Goal: Transaction & Acquisition: Purchase product/service

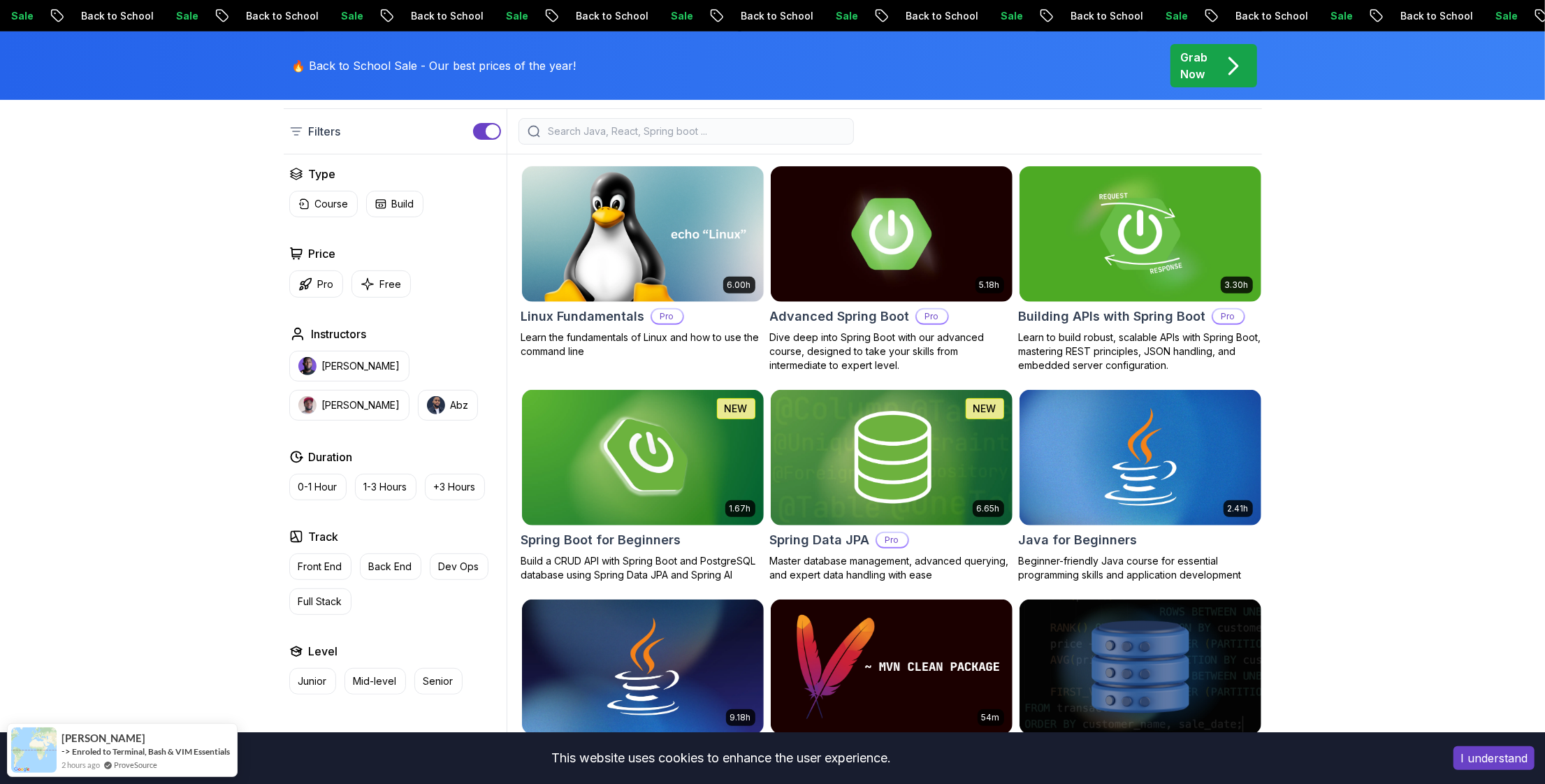
scroll to position [325, 0]
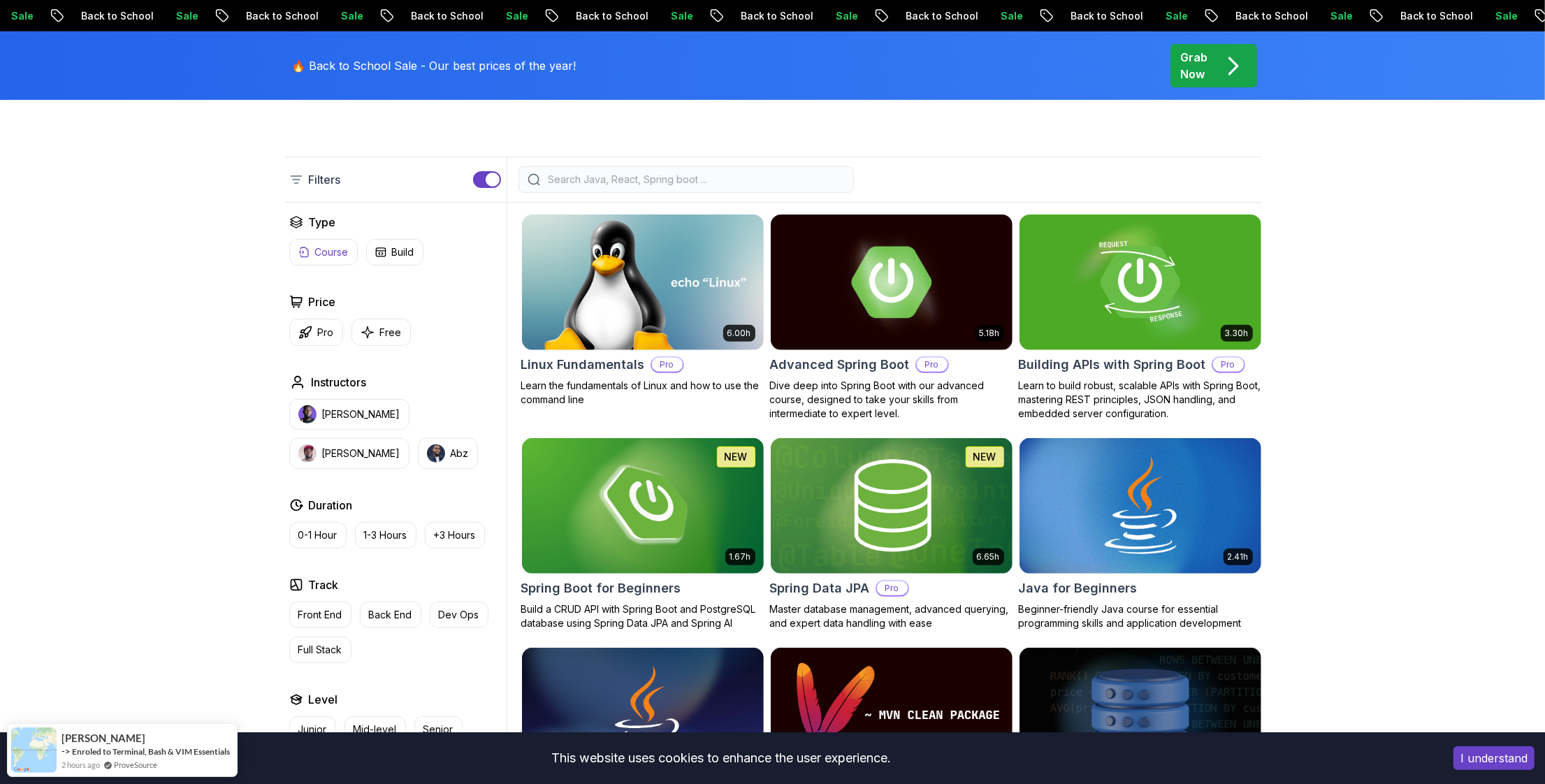
click at [316, 257] on p "Course" at bounding box center [332, 252] width 34 height 14
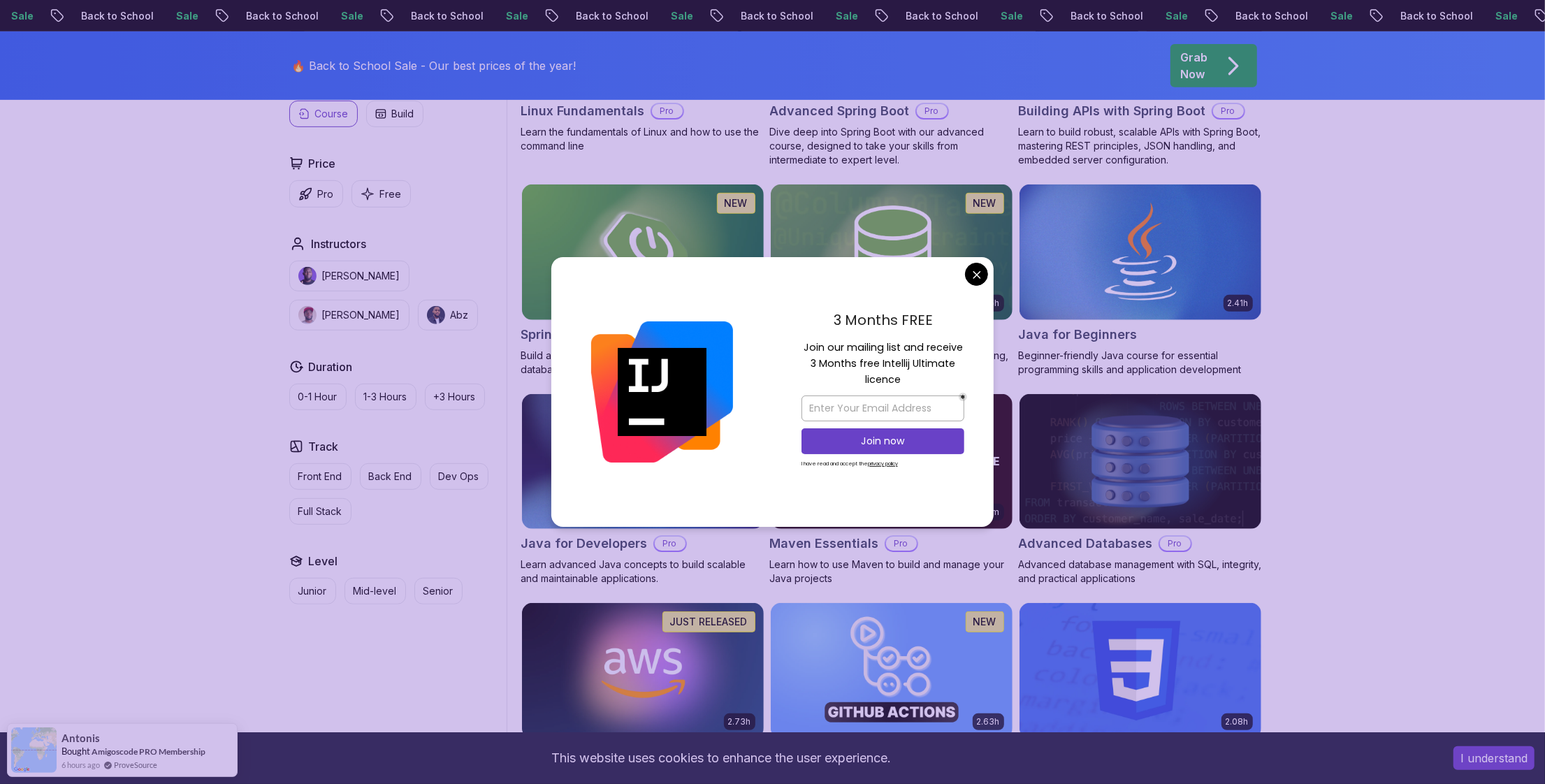
scroll to position [660, 0]
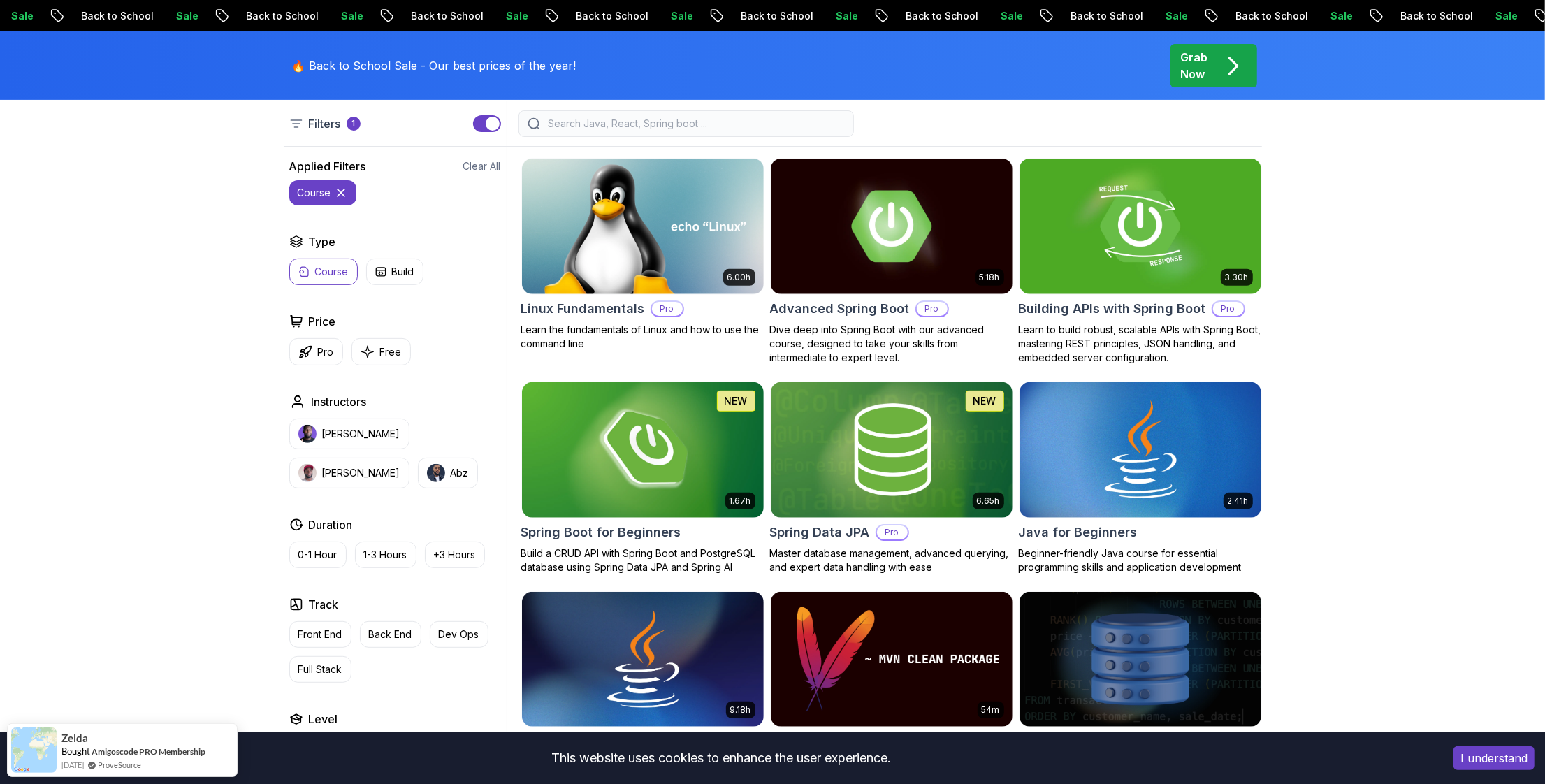
scroll to position [429, 0]
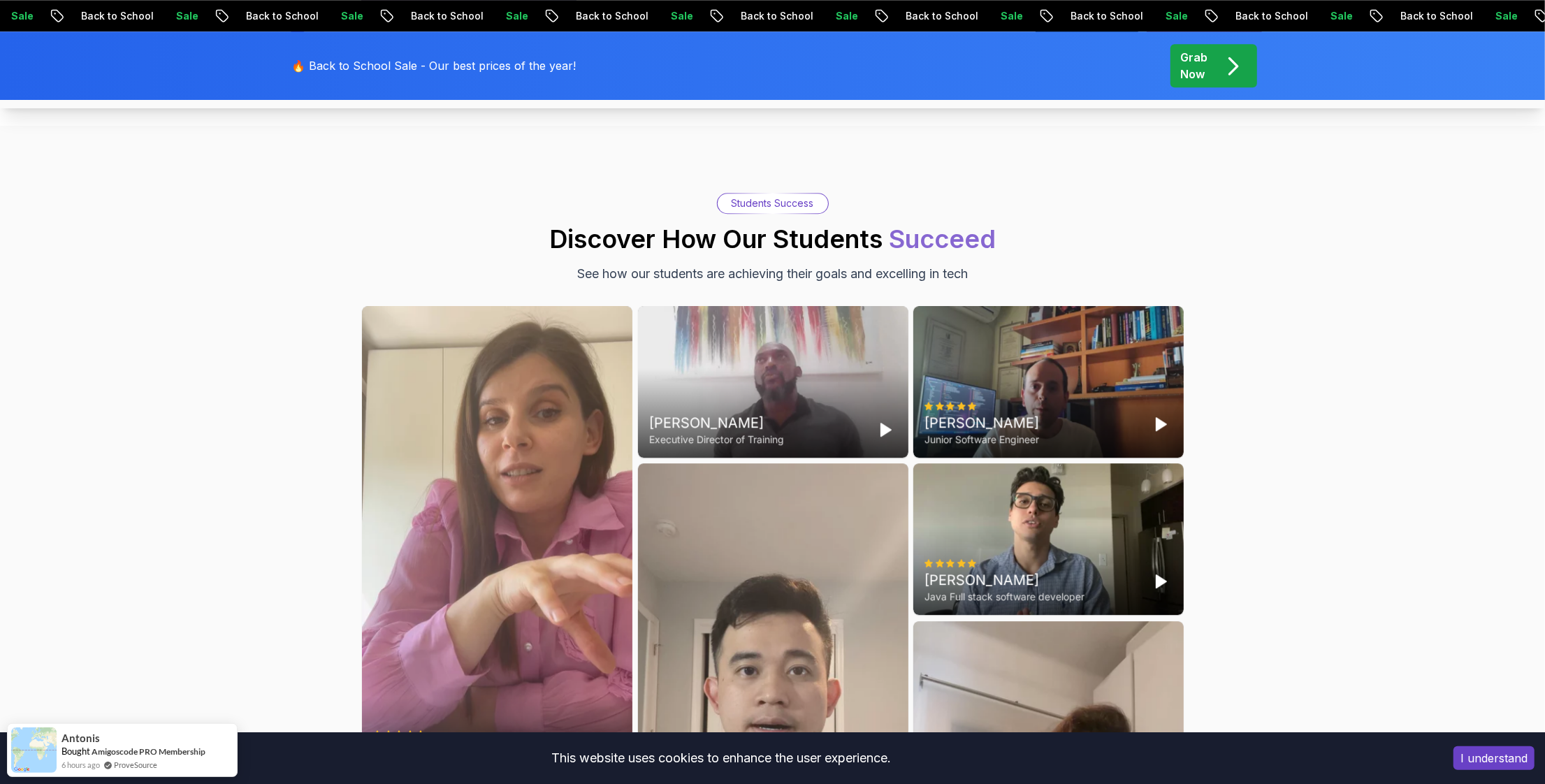
scroll to position [3668, 0]
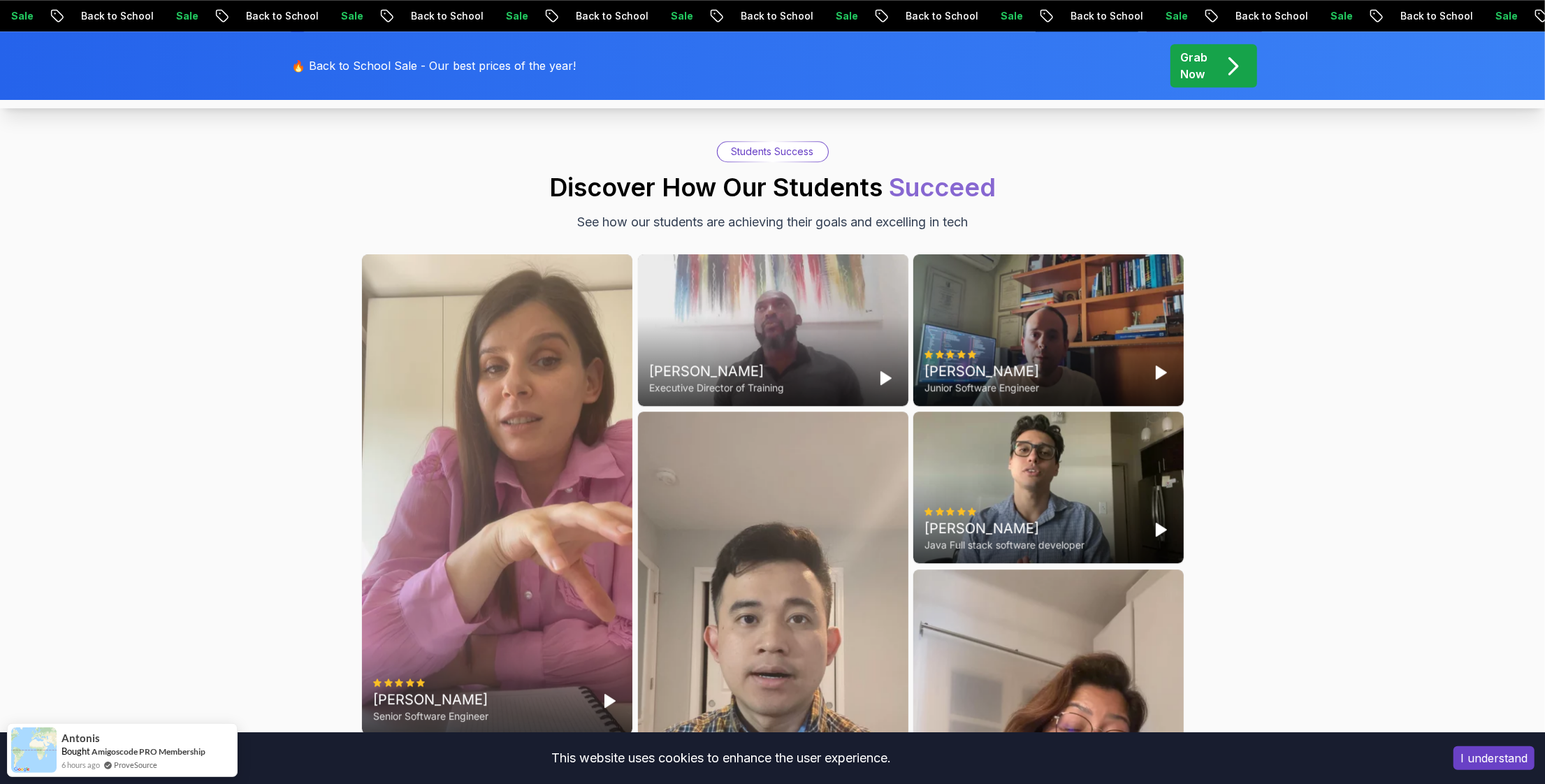
click at [975, 278] on body "Sale Back to School Sale Back to School Sale Back to School Sale Back to School…" at bounding box center [772, 62] width 1545 height 7462
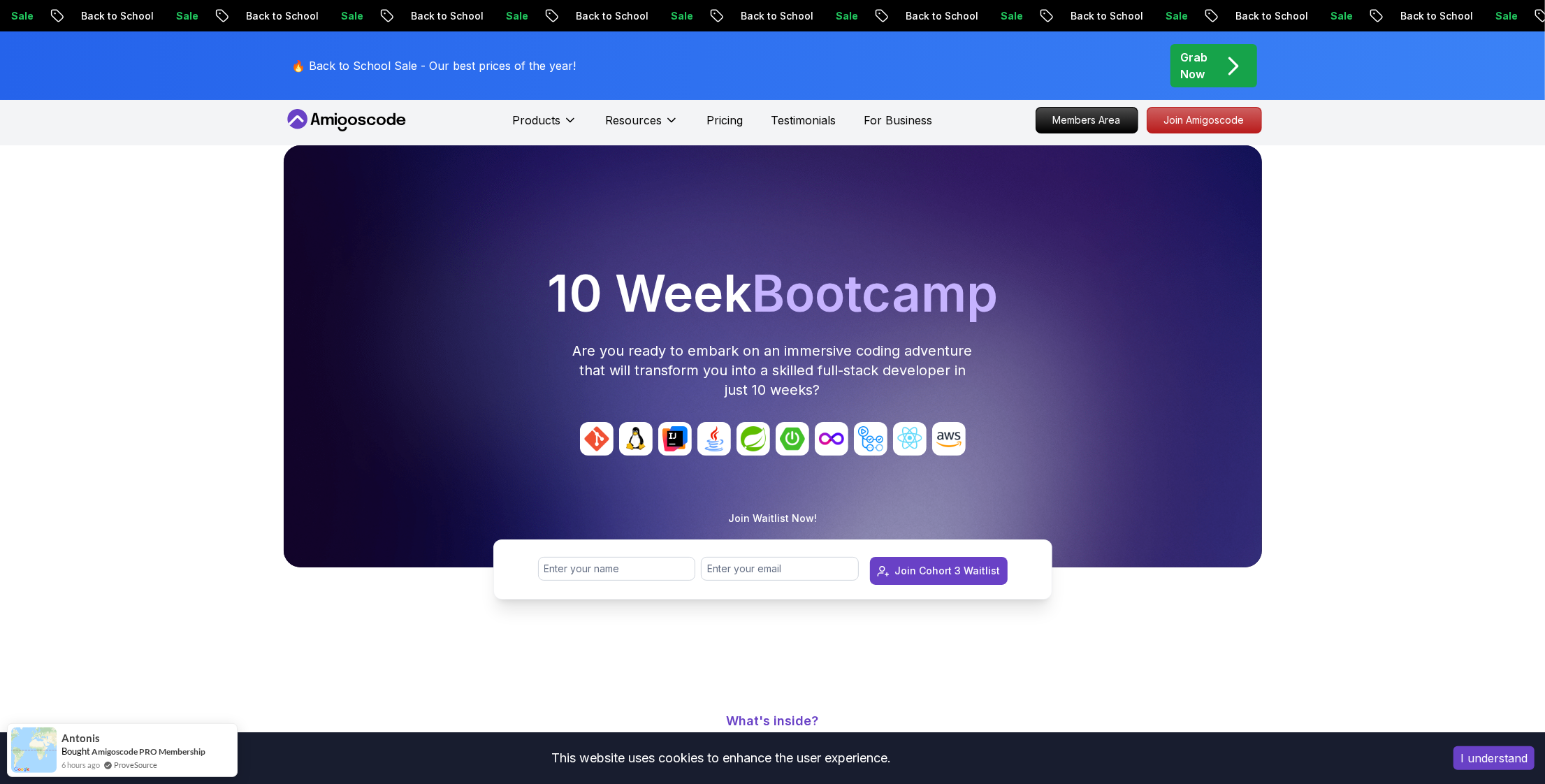
scroll to position [0, 0]
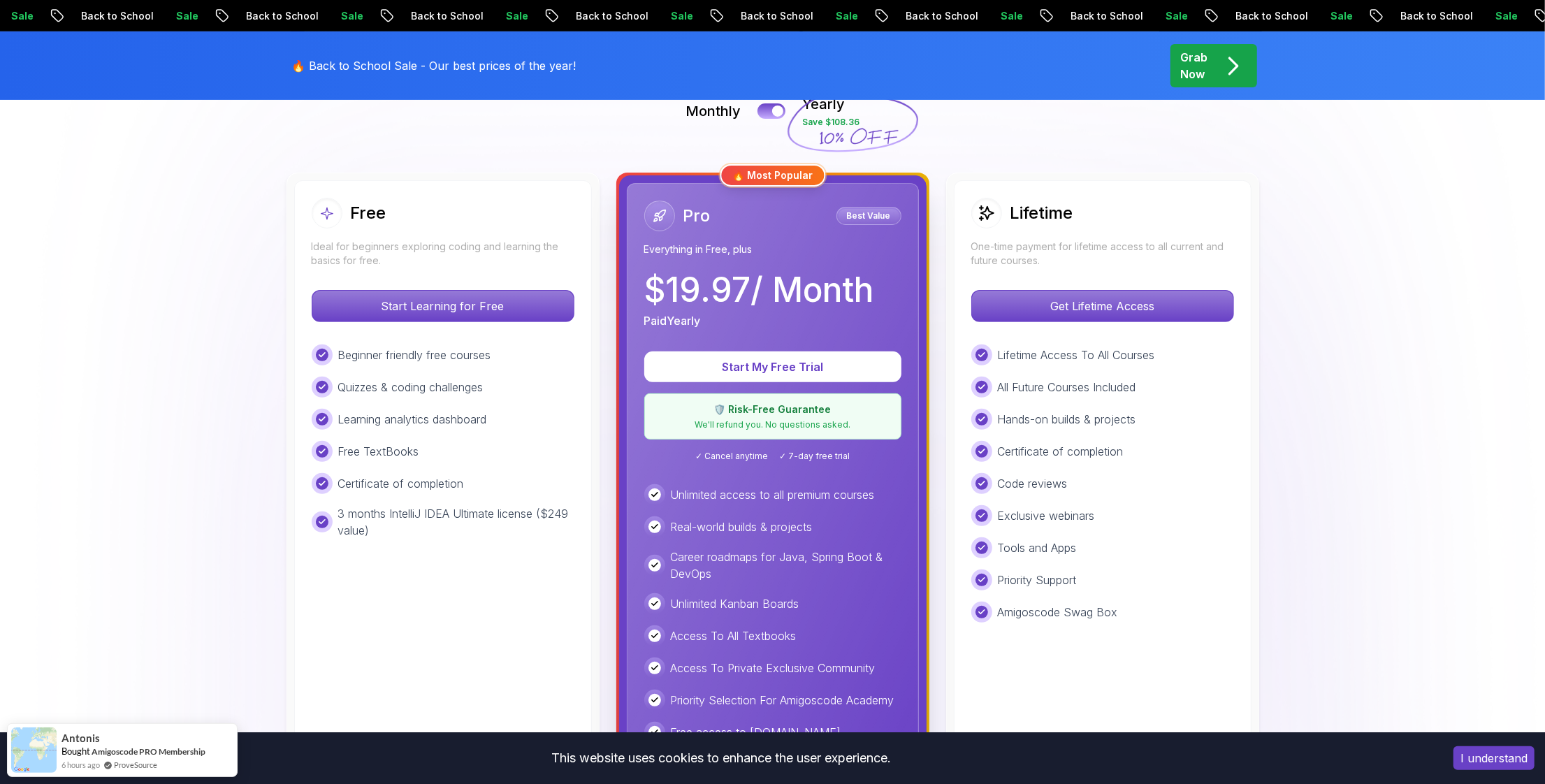
scroll to position [335, 0]
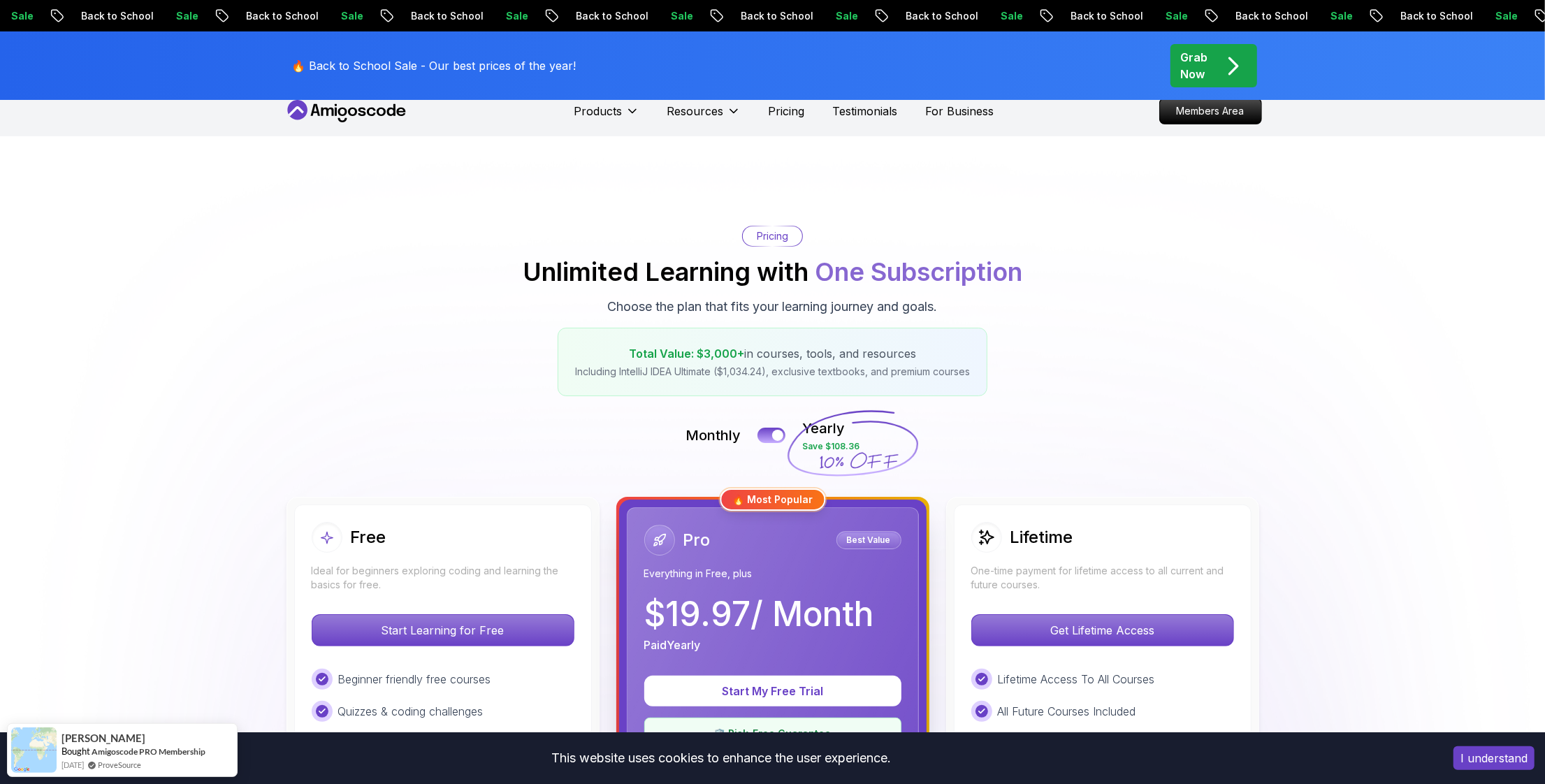
scroll to position [10, 0]
